Goal: Task Accomplishment & Management: Manage account settings

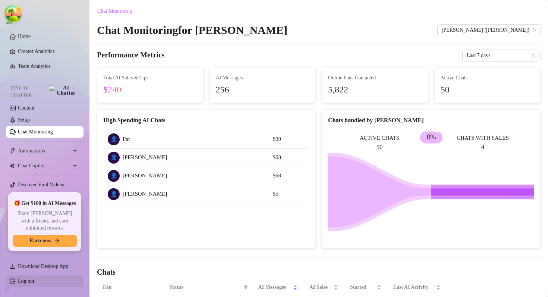
scroll to position [242, 0]
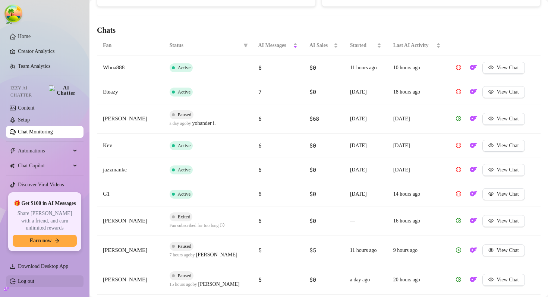
click at [25, 280] on link "Log out" at bounding box center [26, 281] width 16 height 6
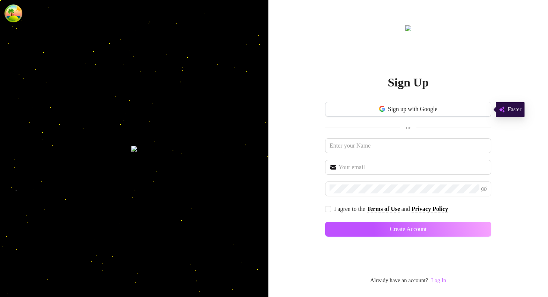
click at [443, 274] on div "Sign Up Sign up with Google or I agree to the Terms of Use and Privacy Policy C…" at bounding box center [408, 154] width 166 height 261
click at [442, 283] on link "Log In" at bounding box center [438, 280] width 15 height 6
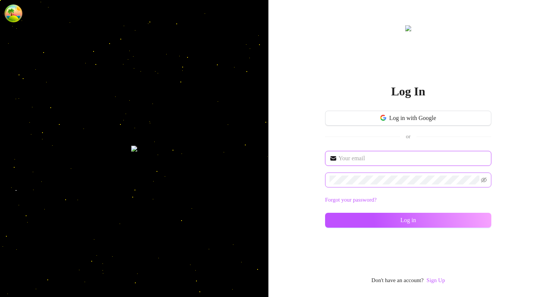
type input "dev@supercreator.app"
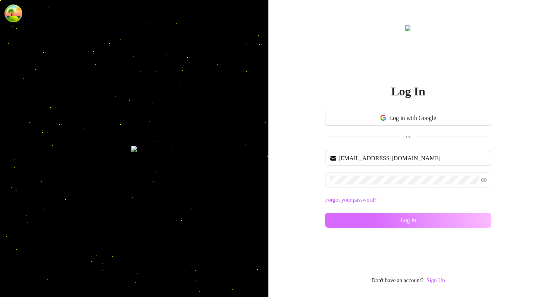
click at [390, 216] on button "Log in" at bounding box center [408, 220] width 166 height 15
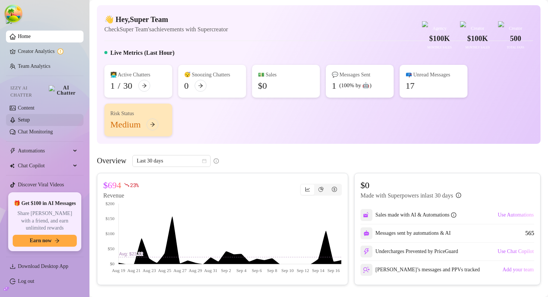
click at [28, 117] on link "Setup" at bounding box center [24, 120] width 12 height 6
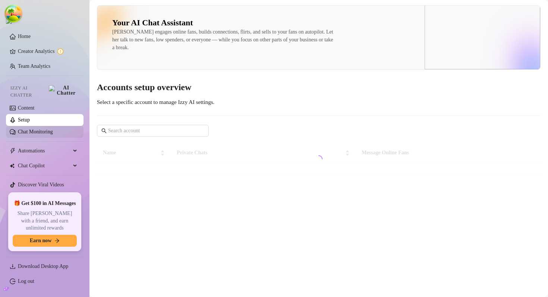
click at [42, 129] on link "Chat Monitoring" at bounding box center [35, 132] width 35 height 6
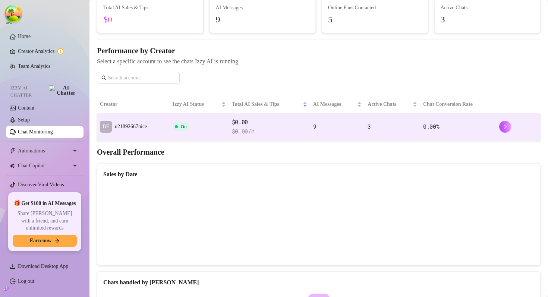
click at [203, 128] on td "On" at bounding box center [199, 127] width 59 height 28
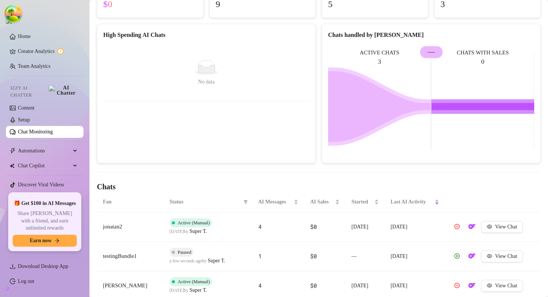
scroll to position [120, 0]
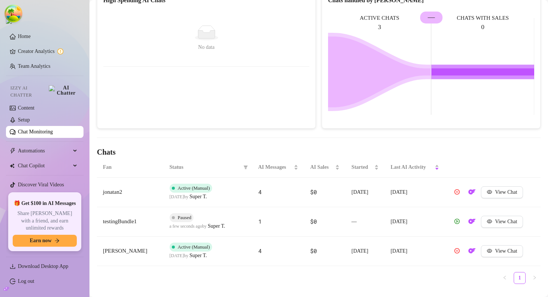
click at [254, 110] on div "High Spending AI Chats No data No data" at bounding box center [206, 58] width 219 height 139
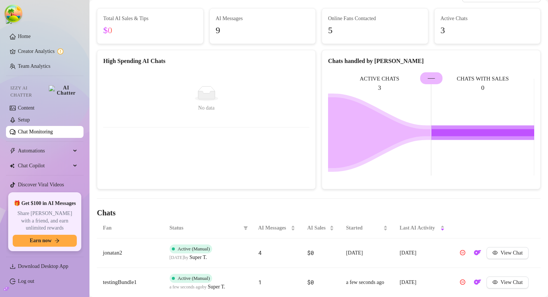
scroll to position [135, 0]
